Goal: Task Accomplishment & Management: Manage account settings

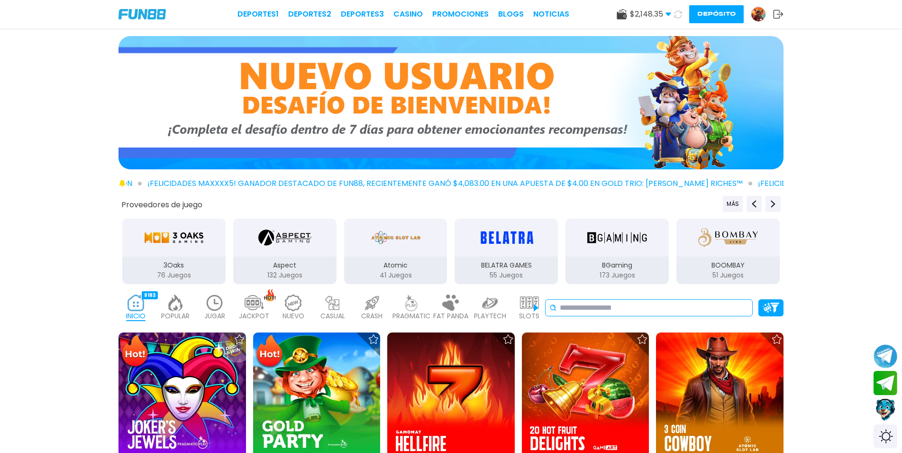
click at [606, 313] on input at bounding box center [654, 307] width 189 height 11
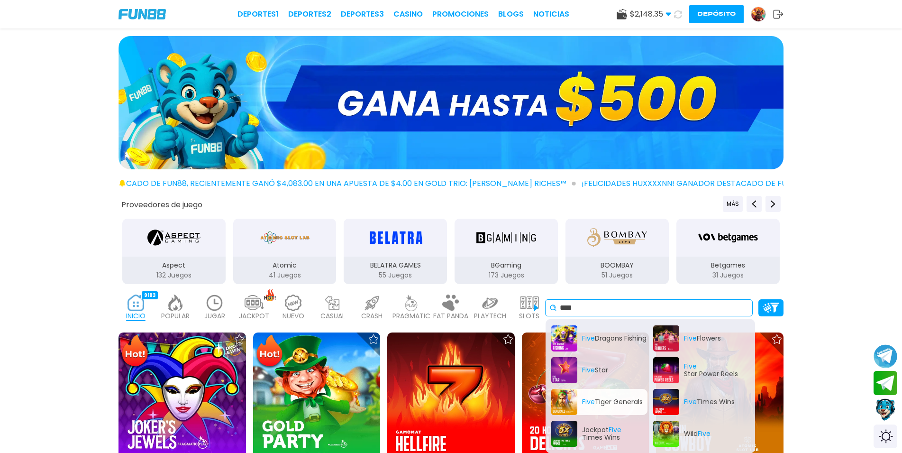
type input "****"
click at [607, 410] on div "Five Tiger Generals" at bounding box center [599, 402] width 96 height 26
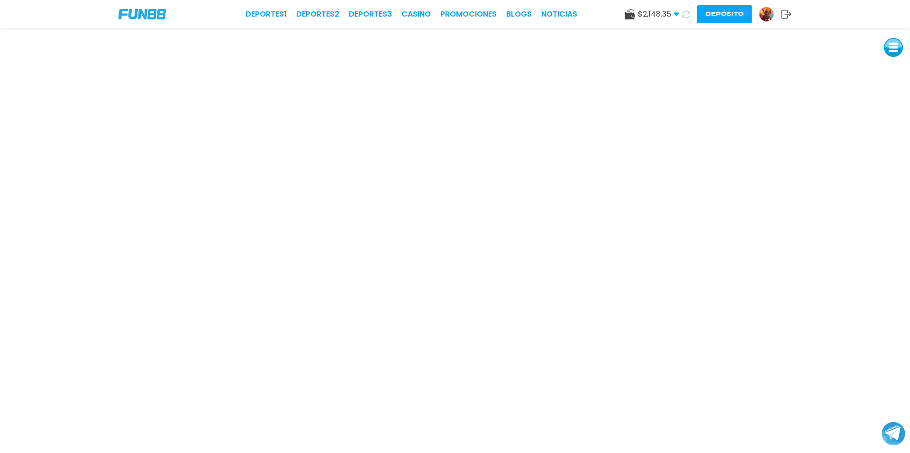
click at [773, 19] on link at bounding box center [770, 14] width 22 height 15
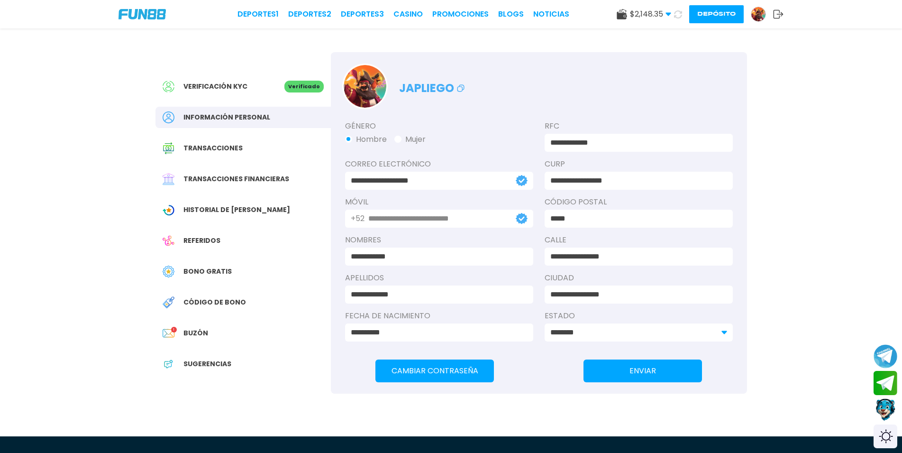
click at [194, 328] on span "Buzón" at bounding box center [195, 333] width 25 height 10
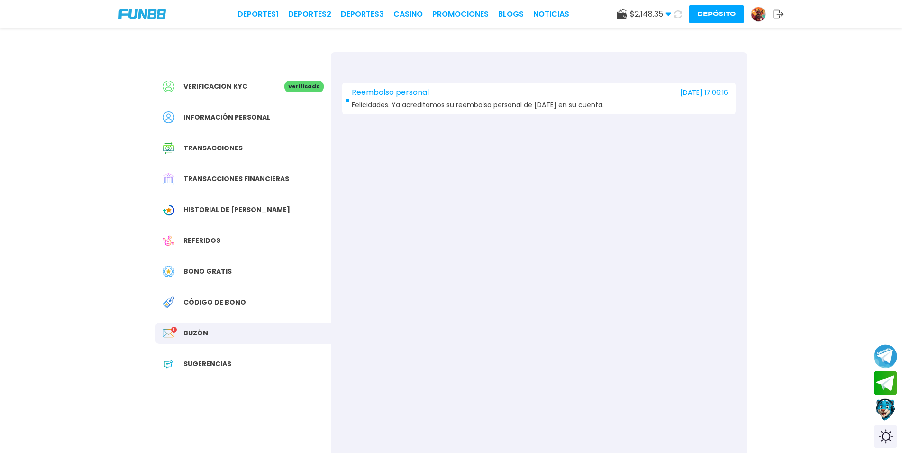
click at [485, 105] on span "Felicidades. Ya acreditamos su reembolso personal de [DATE] en su cuenta." at bounding box center [478, 104] width 252 height 7
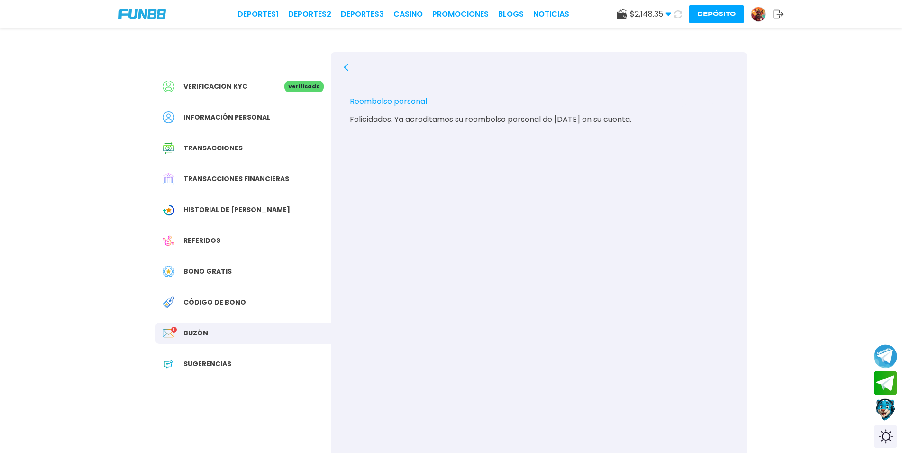
click at [405, 15] on link "CASINO" at bounding box center [407, 14] width 29 height 11
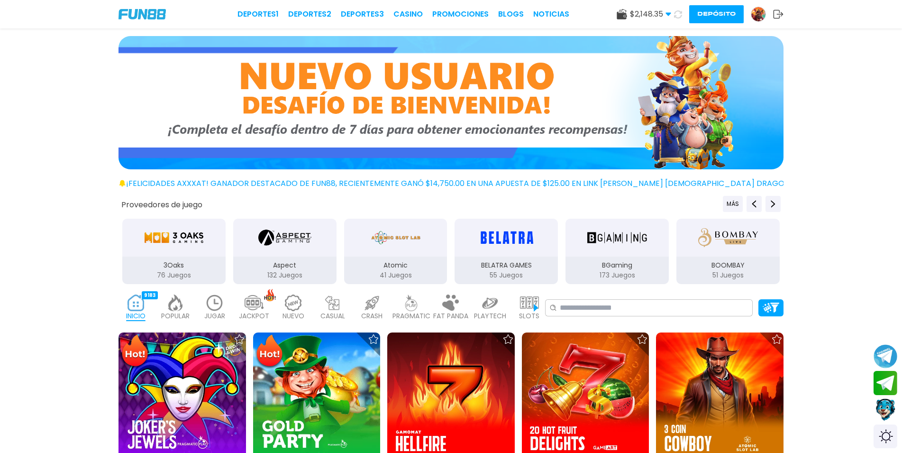
click at [757, 18] on img at bounding box center [758, 14] width 14 height 14
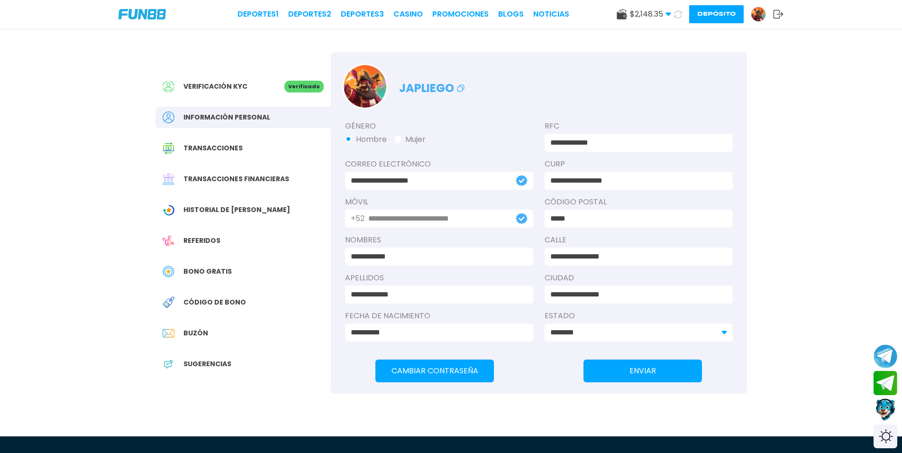
click at [255, 211] on div "Historial de [PERSON_NAME]" at bounding box center [242, 209] width 175 height 21
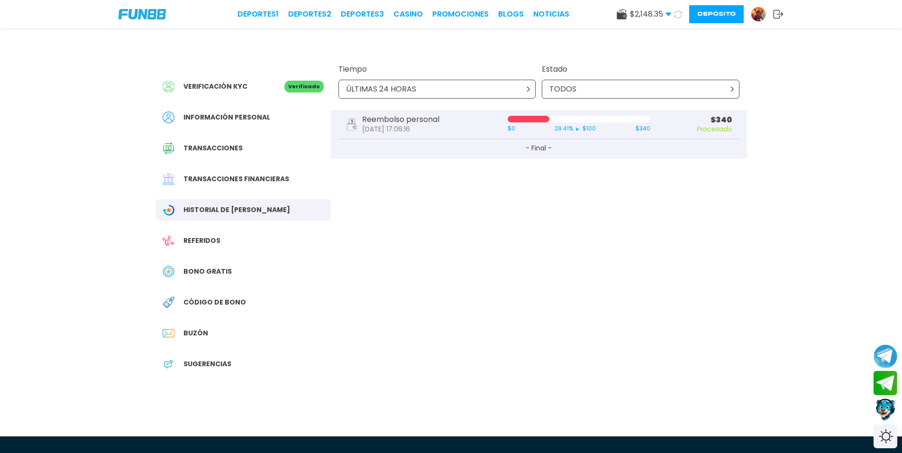
click at [443, 87] on div "ÚLTIMAS 24 HORAS" at bounding box center [437, 89] width 198 height 19
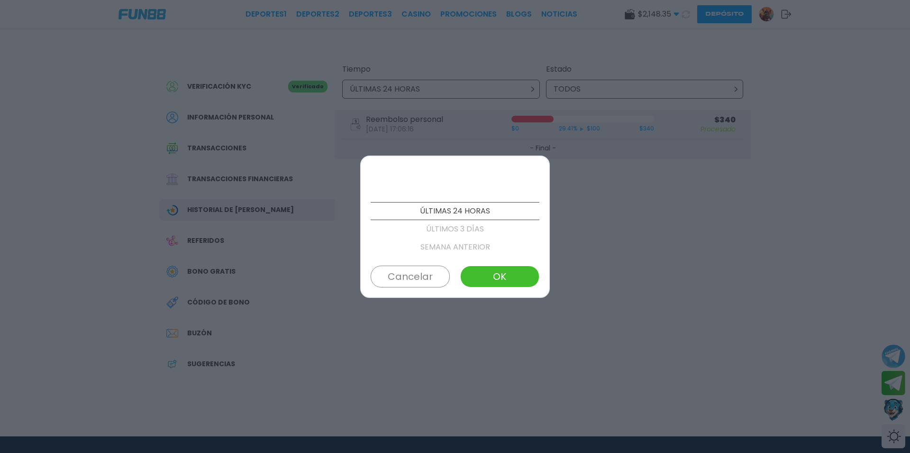
click at [464, 233] on p "ÚLTIMOS 3 DÍAS" at bounding box center [455, 229] width 169 height 18
click at [498, 272] on button "OK" at bounding box center [499, 276] width 79 height 22
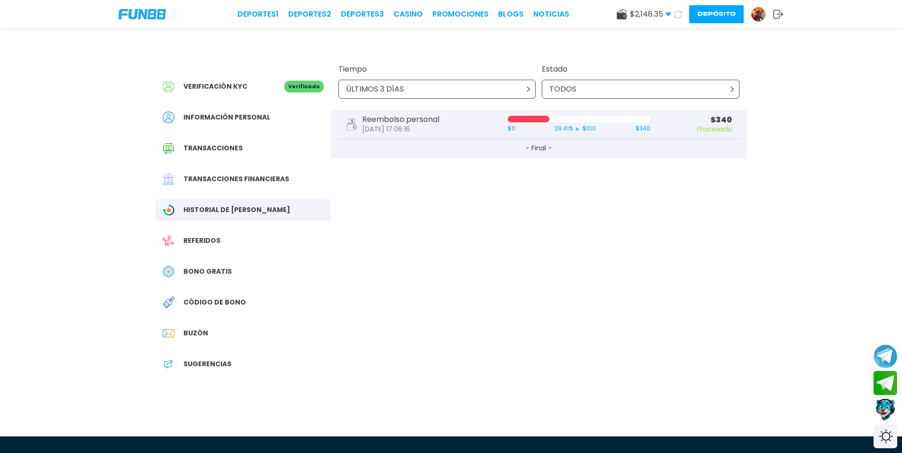
click at [585, 89] on div "TODOS" at bounding box center [641, 89] width 198 height 19
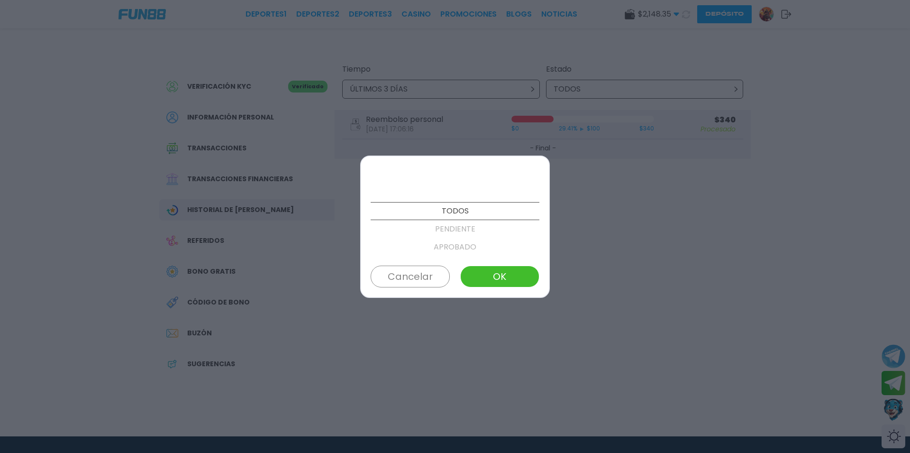
click at [429, 280] on button "Cancelar" at bounding box center [410, 276] width 79 height 22
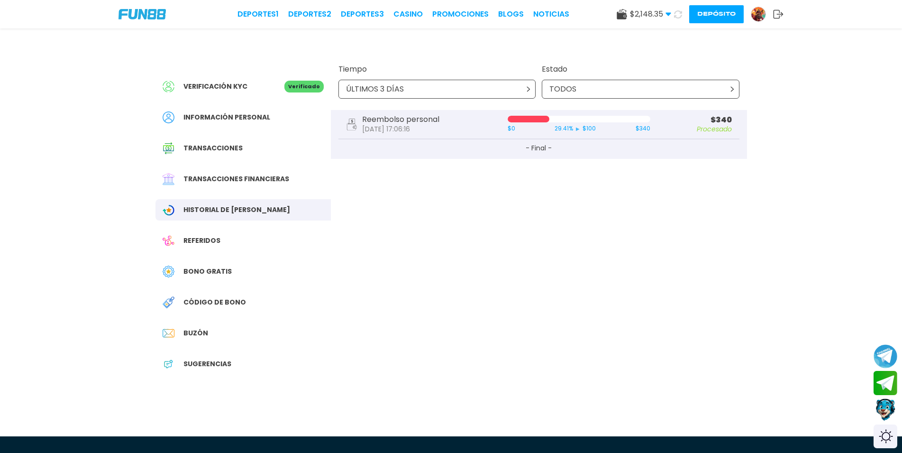
click at [233, 271] on div "Bono Gratis" at bounding box center [242, 271] width 175 height 21
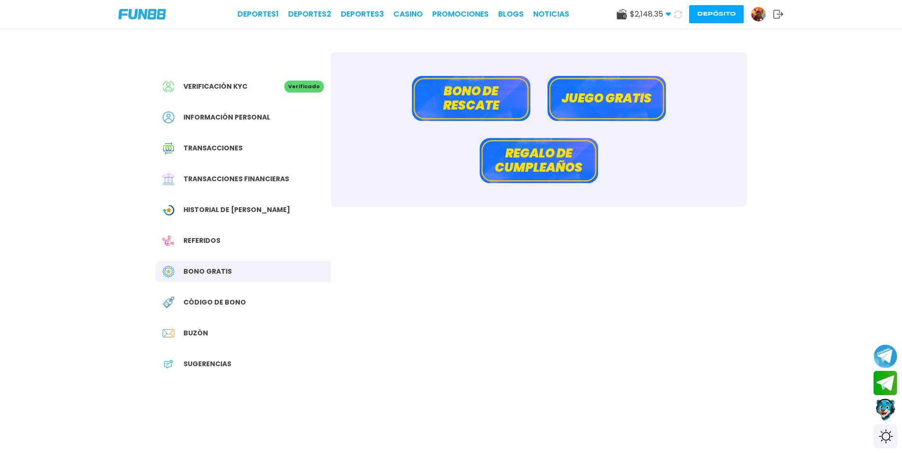
click at [227, 149] on span "Transacciones" at bounding box center [212, 148] width 59 height 10
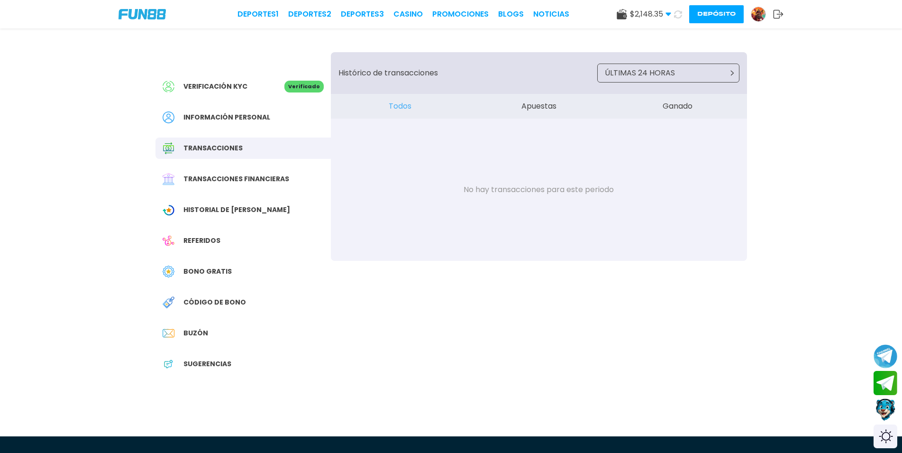
click at [644, 74] on p "ÚLTIMAS 24 HORAS" at bounding box center [640, 72] width 70 height 11
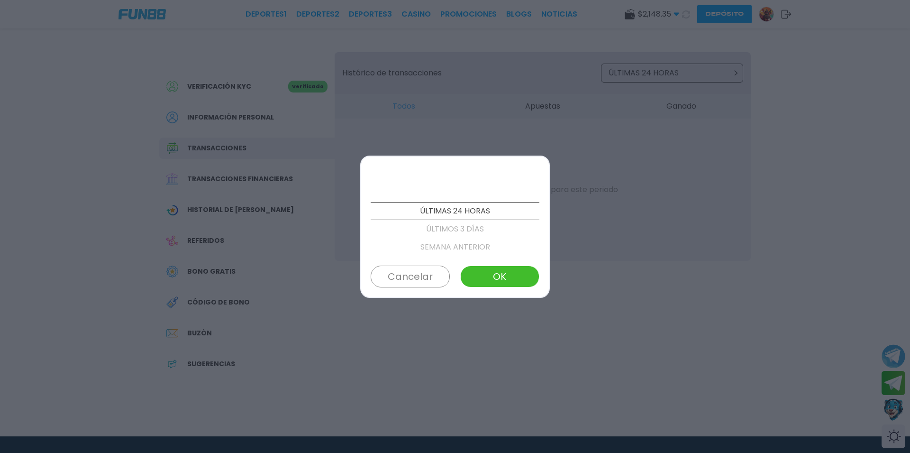
click at [461, 228] on p "ÚLTIMOS 3 DÍAS" at bounding box center [455, 229] width 169 height 18
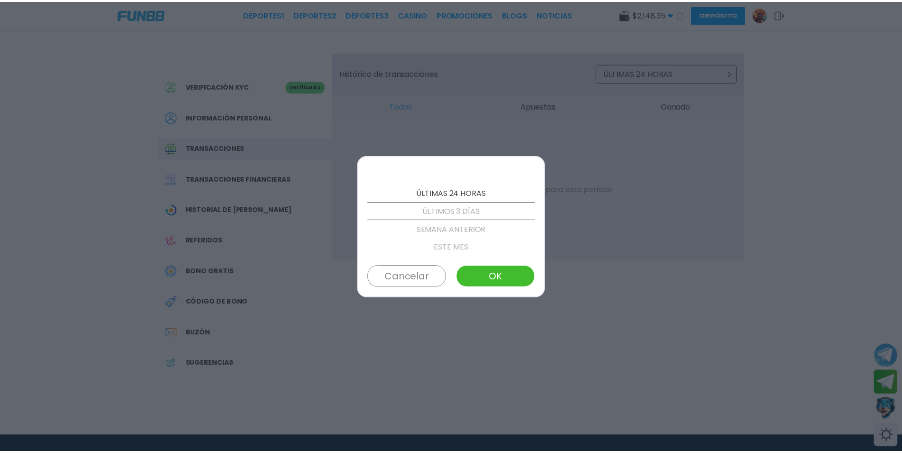
scroll to position [18, 0]
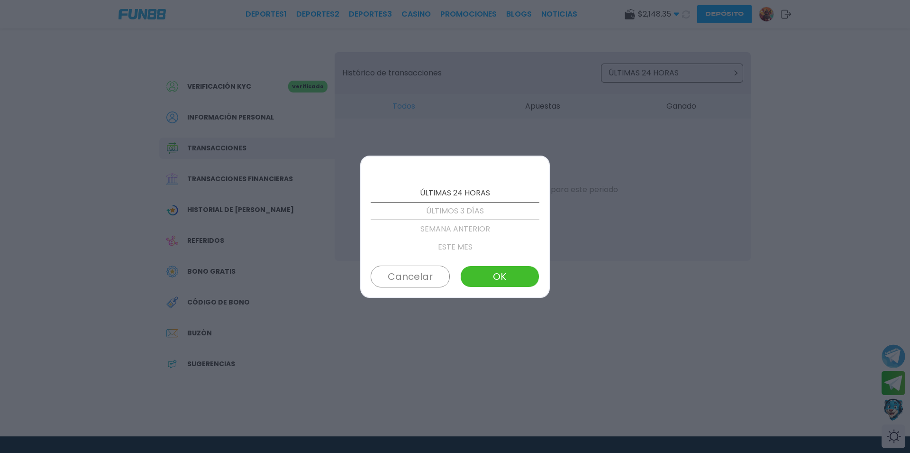
click at [502, 273] on button "OK" at bounding box center [499, 276] width 79 height 22
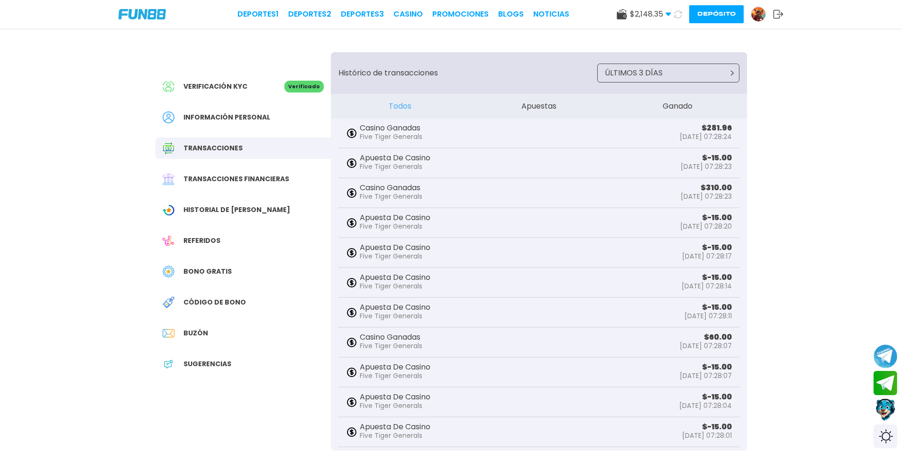
click at [254, 180] on span "Transacciones financieras" at bounding box center [236, 179] width 106 height 10
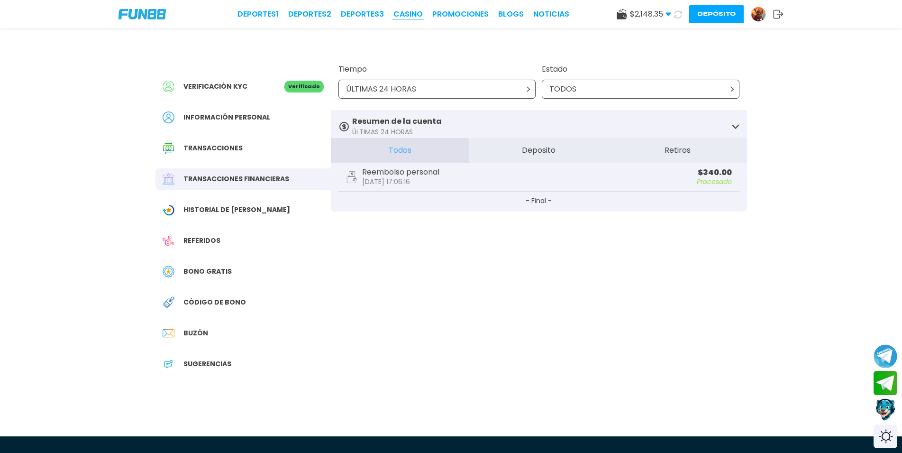
click at [410, 16] on link "CASINO" at bounding box center [407, 14] width 29 height 11
